Goal: Find contact information: Obtain details needed to contact an individual or organization

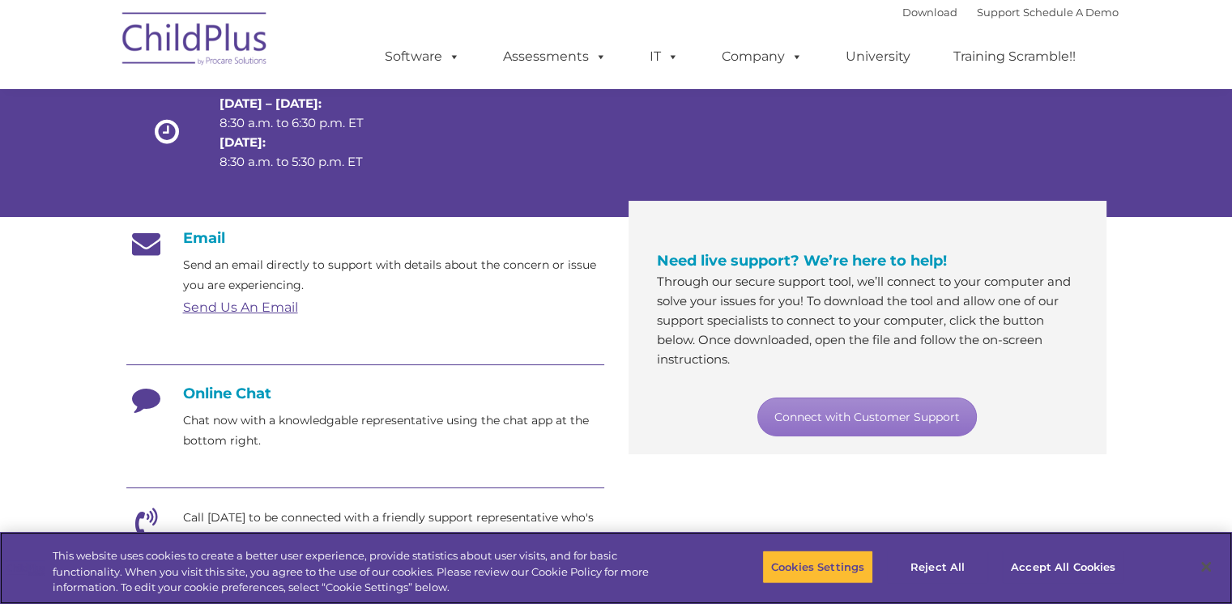
scroll to position [162, 0]
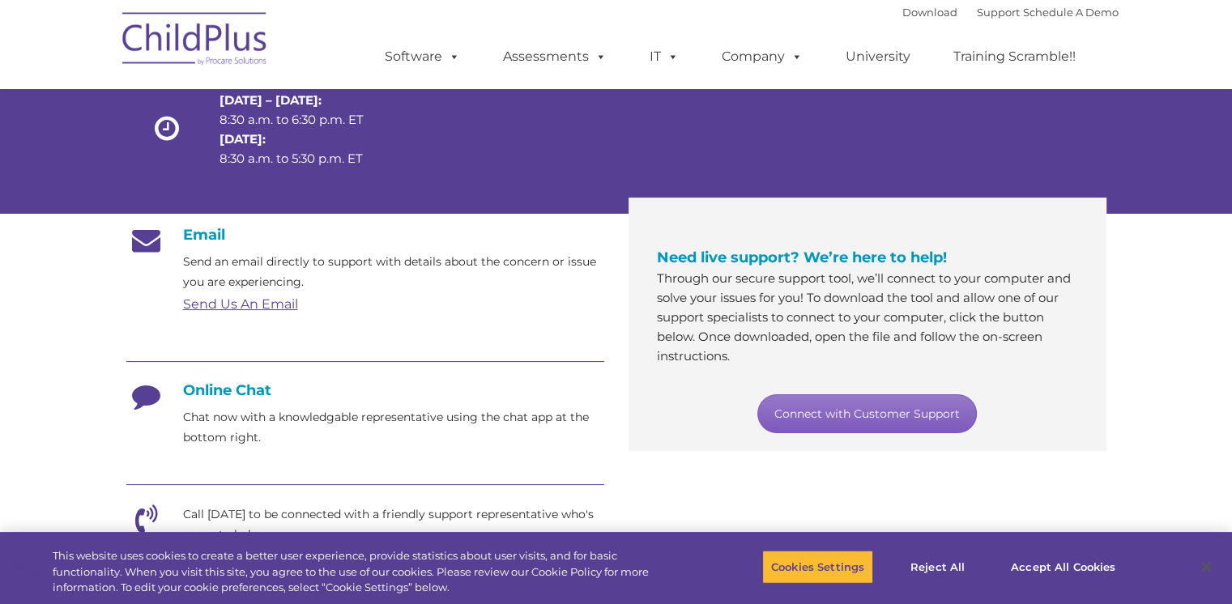
click at [839, 405] on link "Connect with Customer Support" at bounding box center [866, 413] width 219 height 39
click at [1159, 311] on section "Customer Support Need help with ChildPlus? We offer many convenient ways to con…" at bounding box center [616, 462] width 1232 height 1249
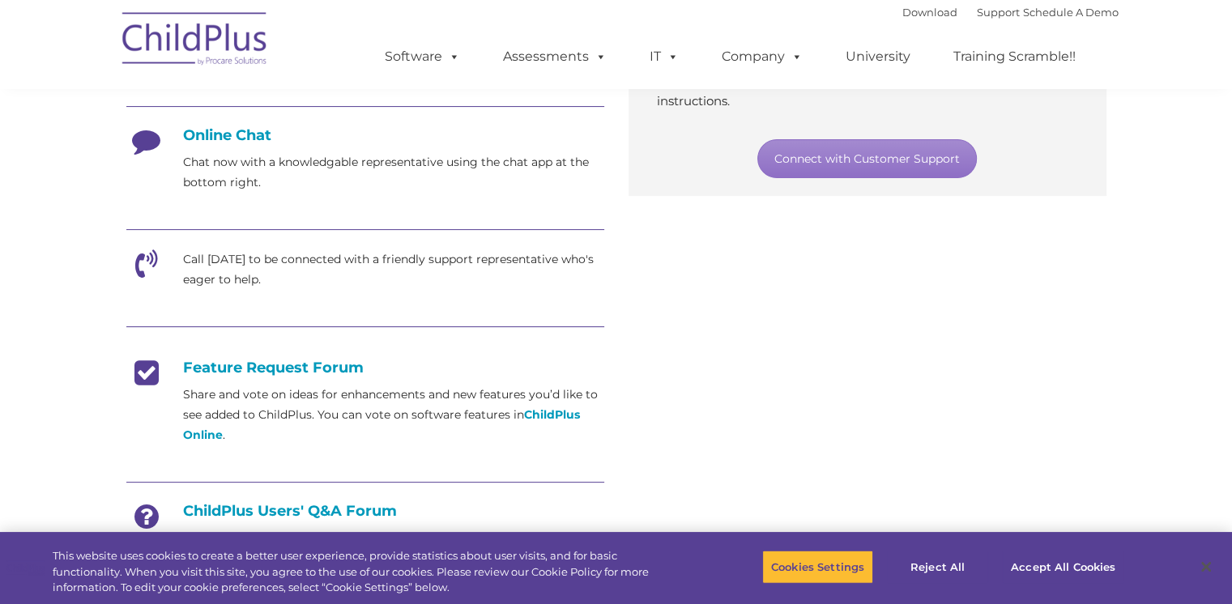
scroll to position [418, 0]
click at [1059, 567] on button "Accept All Cookies" at bounding box center [1063, 567] width 122 height 34
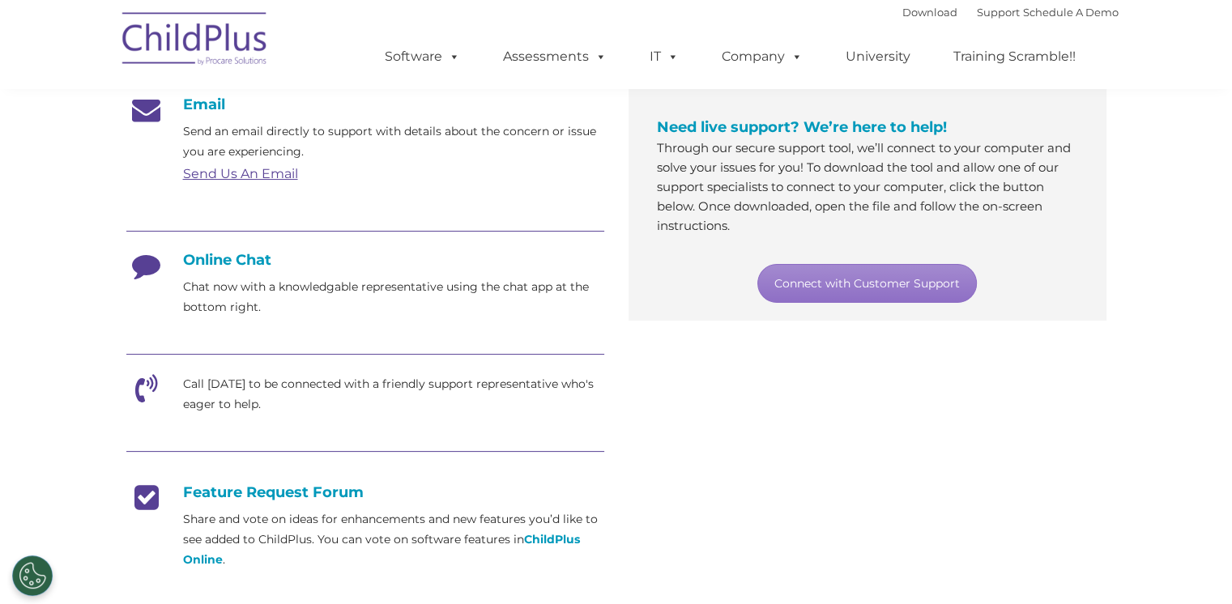
scroll to position [278, 0]
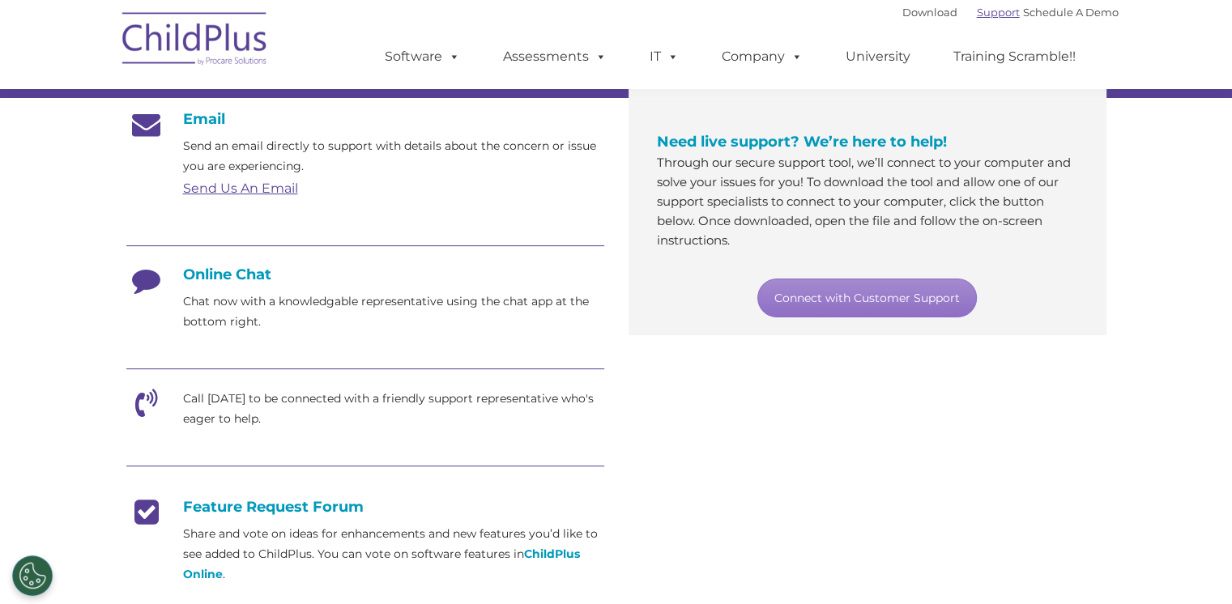
click at [980, 11] on link "Support" at bounding box center [998, 12] width 43 height 13
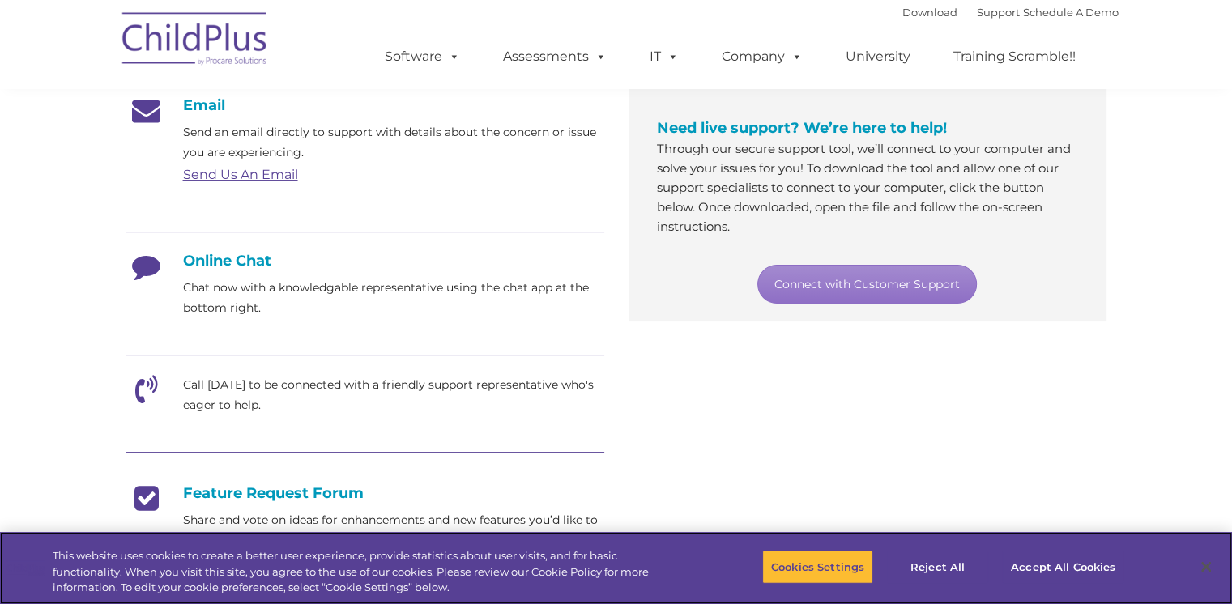
scroll to position [324, 0]
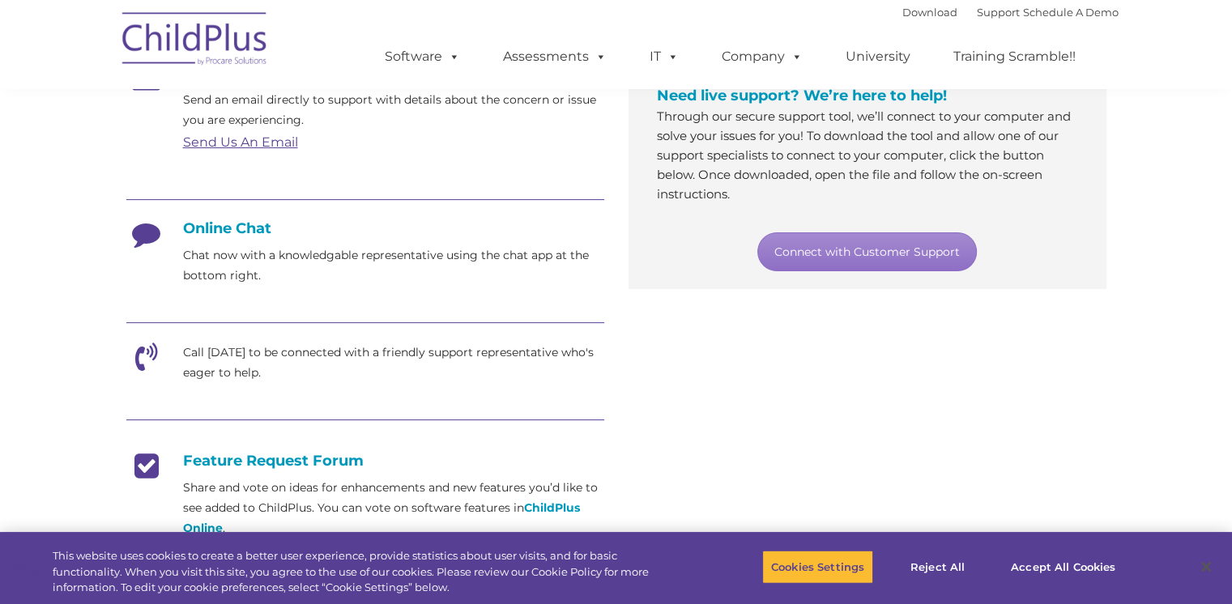
click at [150, 232] on icon at bounding box center [146, 239] width 40 height 40
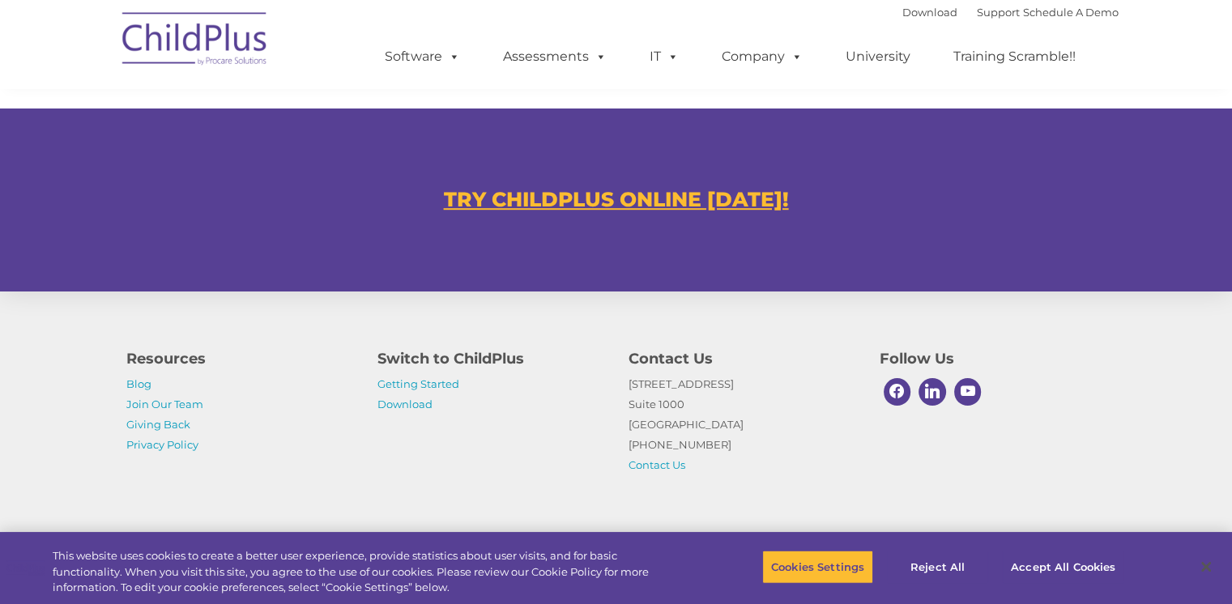
scroll to position [990, 0]
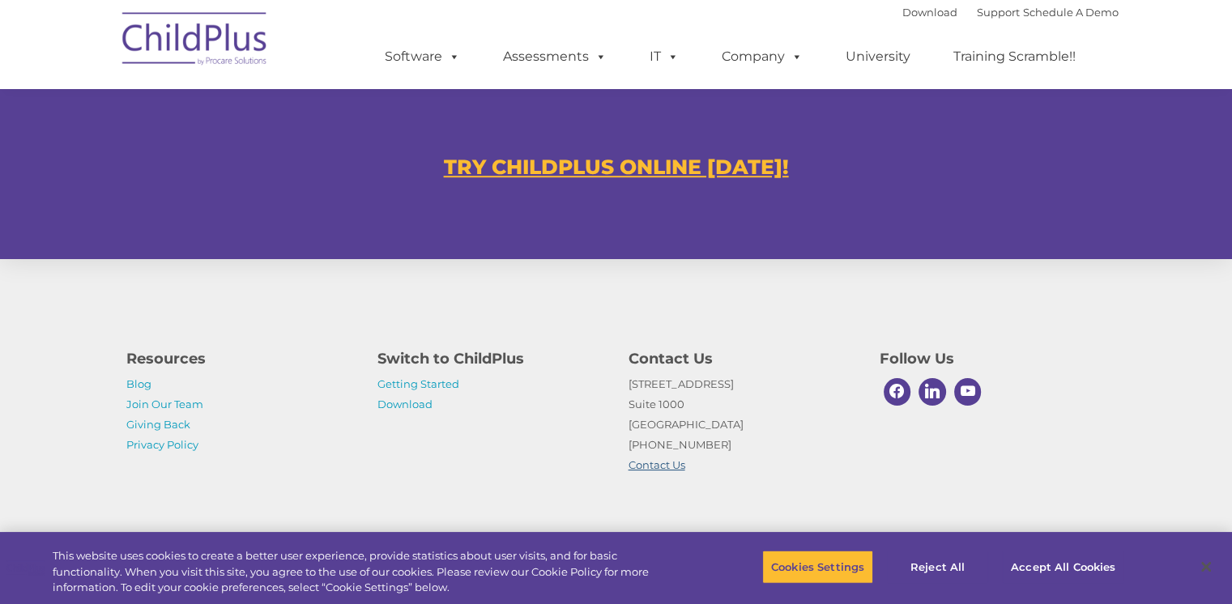
click at [647, 466] on link "Contact Us" at bounding box center [656, 464] width 57 height 13
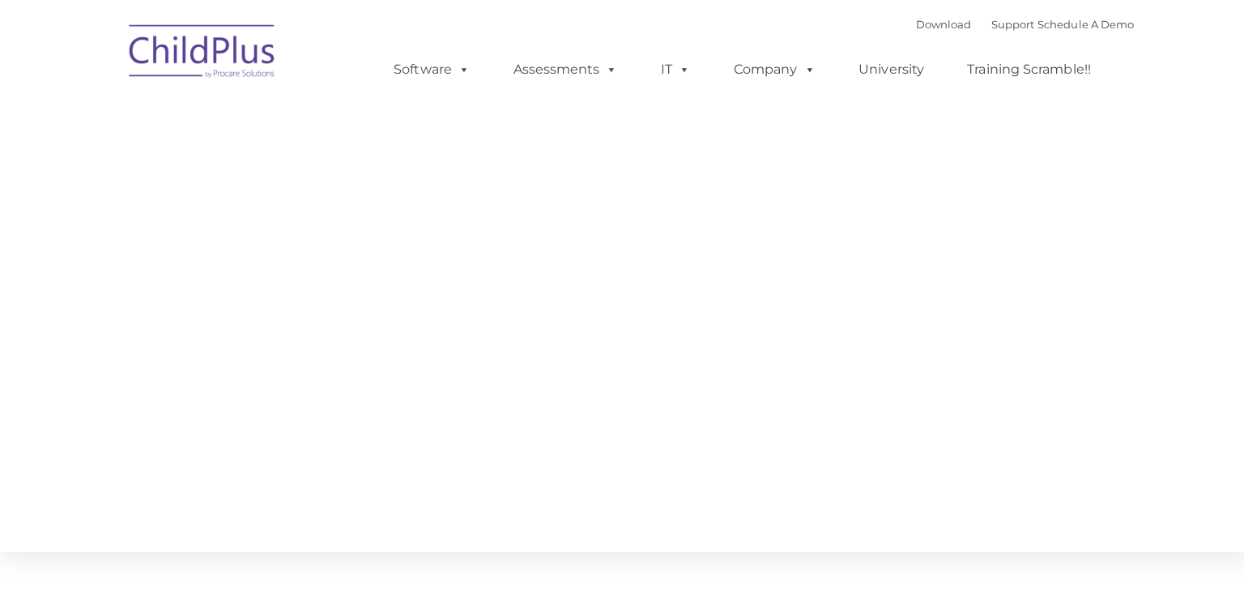
type input ""
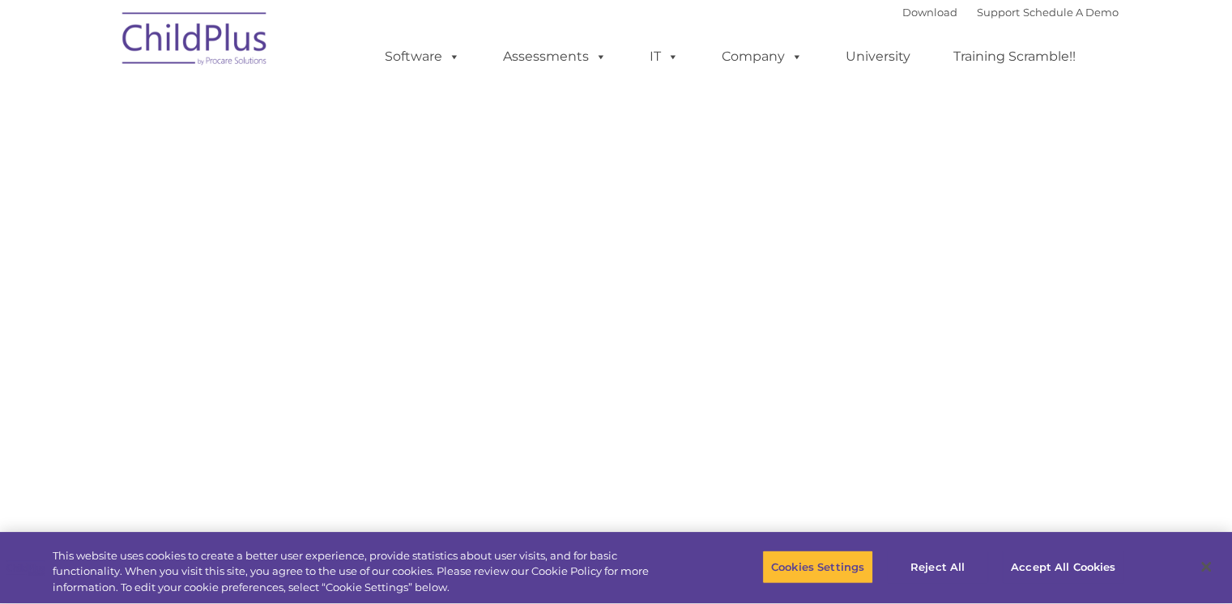
select select "MEDIUM"
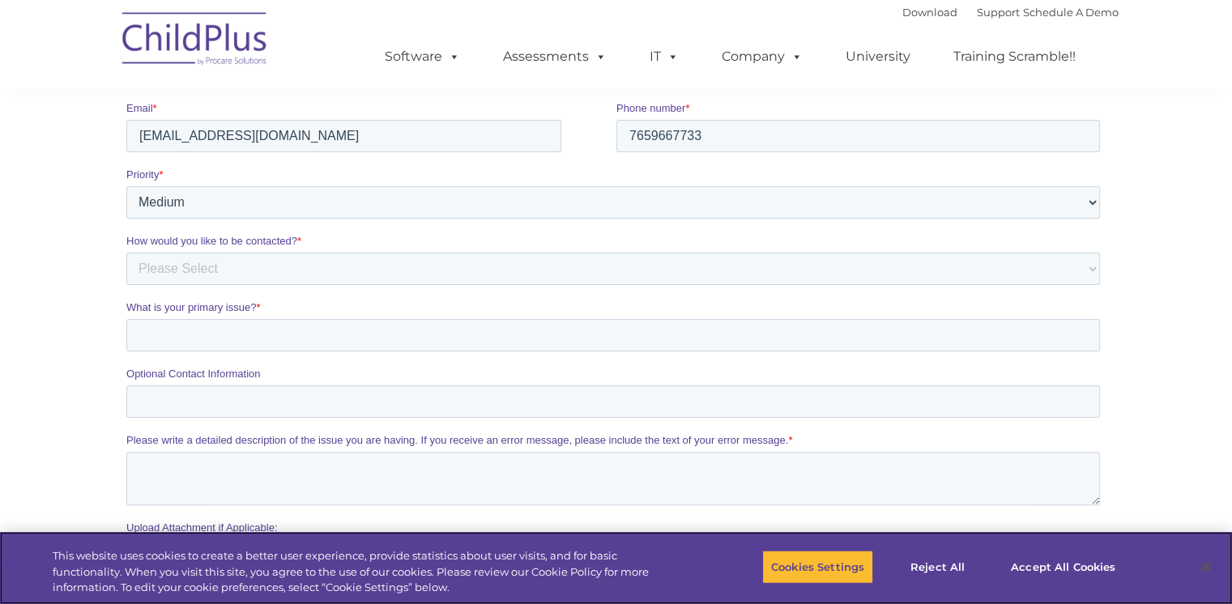
scroll to position [243, 0]
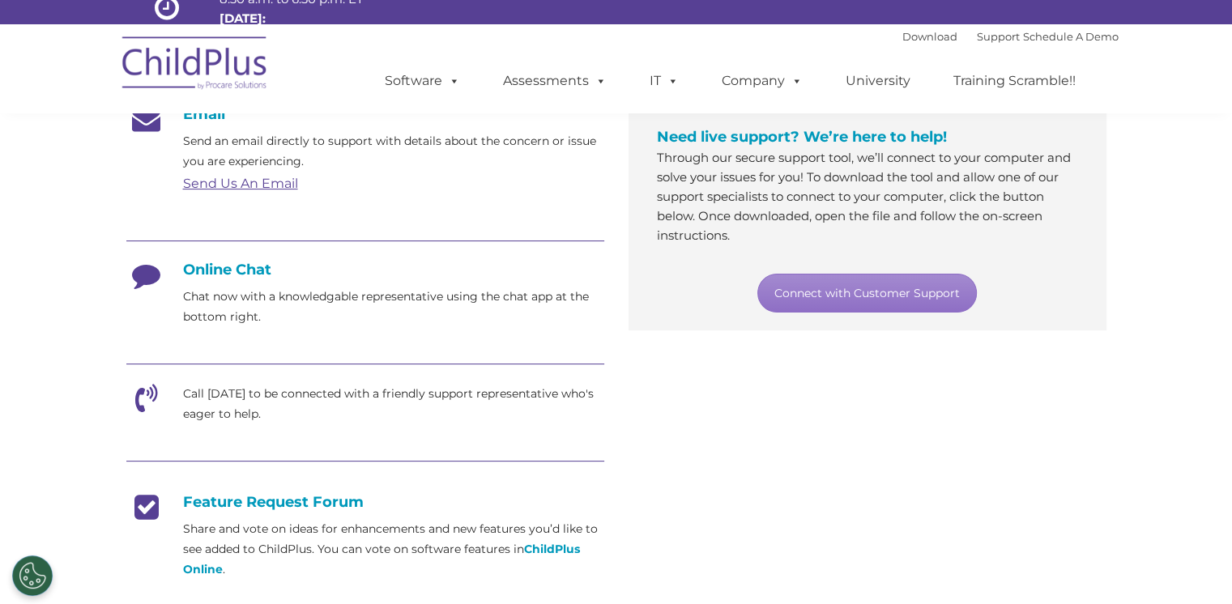
scroll to position [285, 0]
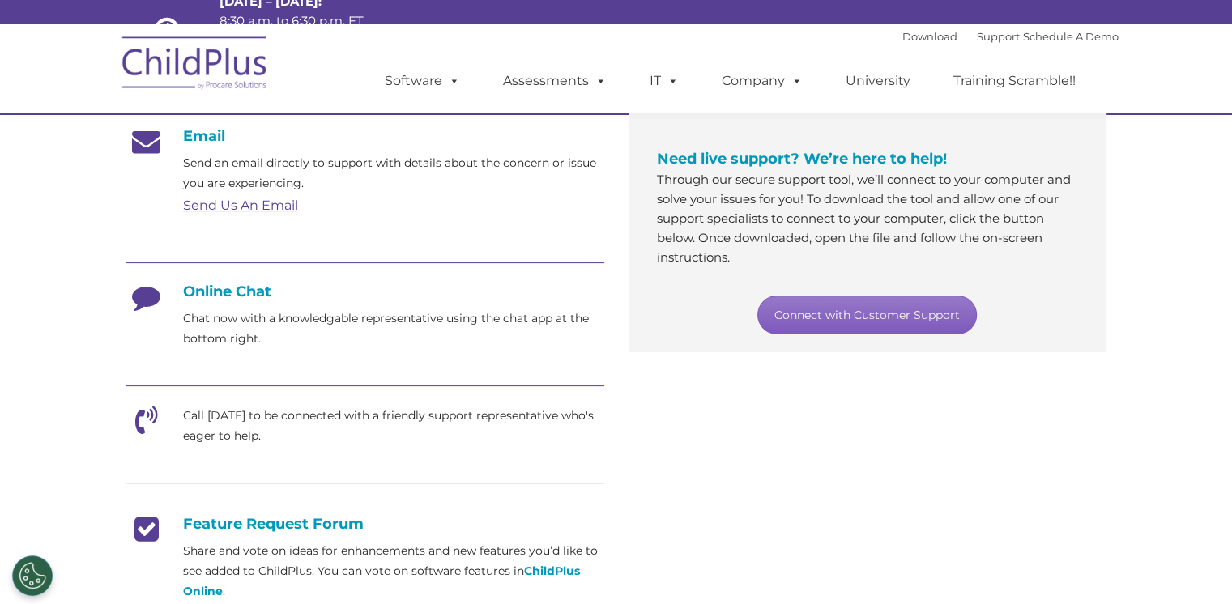
click at [849, 316] on link "Connect with Customer Support" at bounding box center [866, 315] width 219 height 39
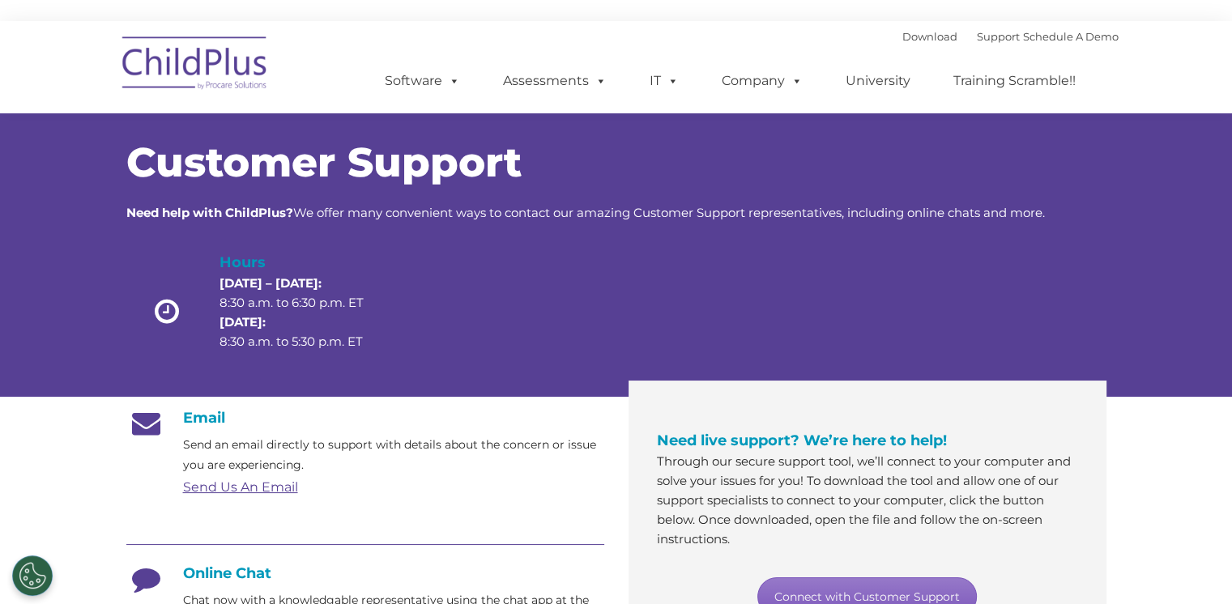
scroll to position [0, 0]
